Goal: Check status: Check status

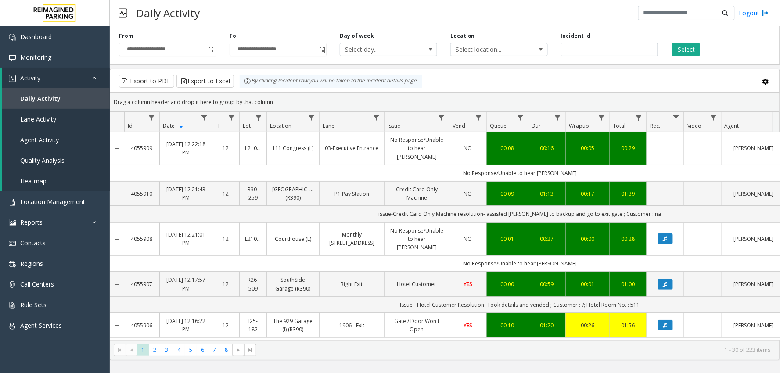
drag, startPoint x: 533, startPoint y: 340, endPoint x: 548, endPoint y: 344, distance: 15.8
click at [548, 344] on kendo-pager "* * * * * * * * 1 2 3 4 5 6 7 8 1 - 30 of 223 items" at bounding box center [444, 350] width 669 height 20
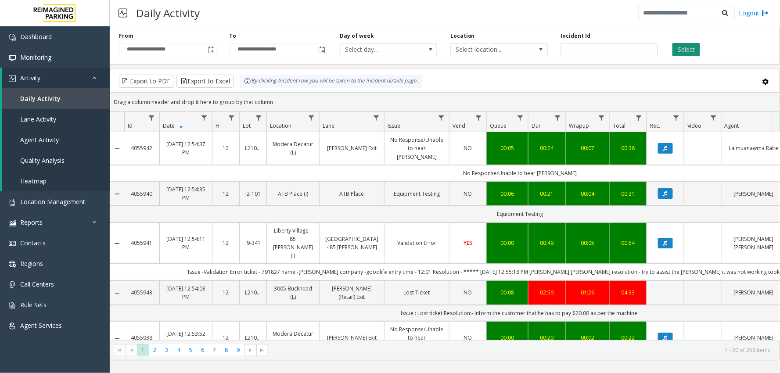
click at [696, 51] on button "Select" at bounding box center [686, 49] width 28 height 13
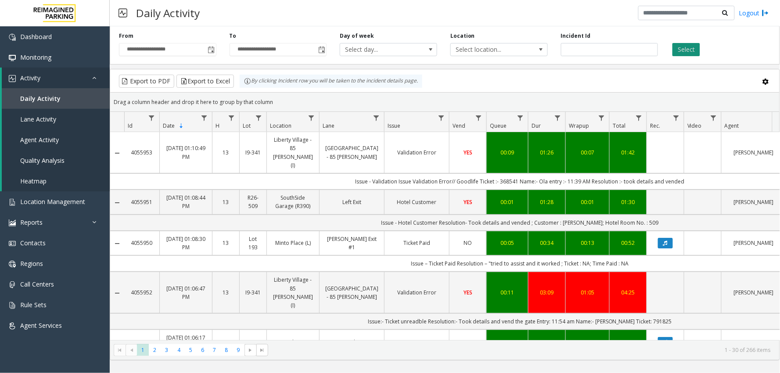
click at [679, 53] on button "Select" at bounding box center [686, 49] width 28 height 13
